Goal: Contribute content: Contribute content

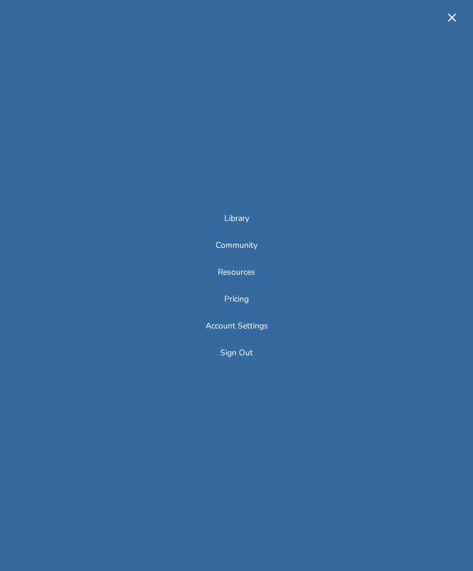
click at [455, 19] on icon "button" at bounding box center [452, 18] width 14 height 14
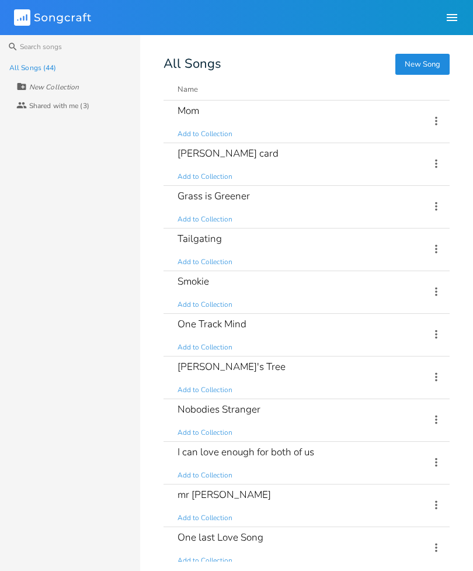
click at [430, 67] on button "New Song" at bounding box center [422, 64] width 54 height 21
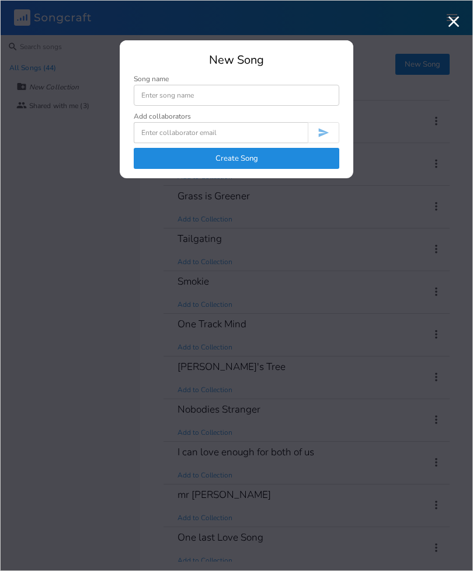
click at [288, 91] on input at bounding box center [237, 95] width 206 height 21
type input "Hard not to reminder"
click at [312, 152] on button "Create Song" at bounding box center [237, 158] width 206 height 21
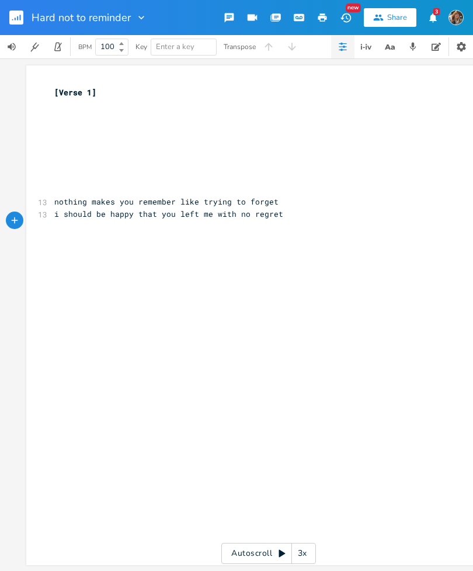
click at [46, 233] on div "[Verse 1] ​ ​ ​ ​ ​ ​ ​ ​ 13 nothing makes you remember like trying to forget 1…" at bounding box center [268, 314] width 485 height 499
